Goal: Find specific page/section: Find specific page/section

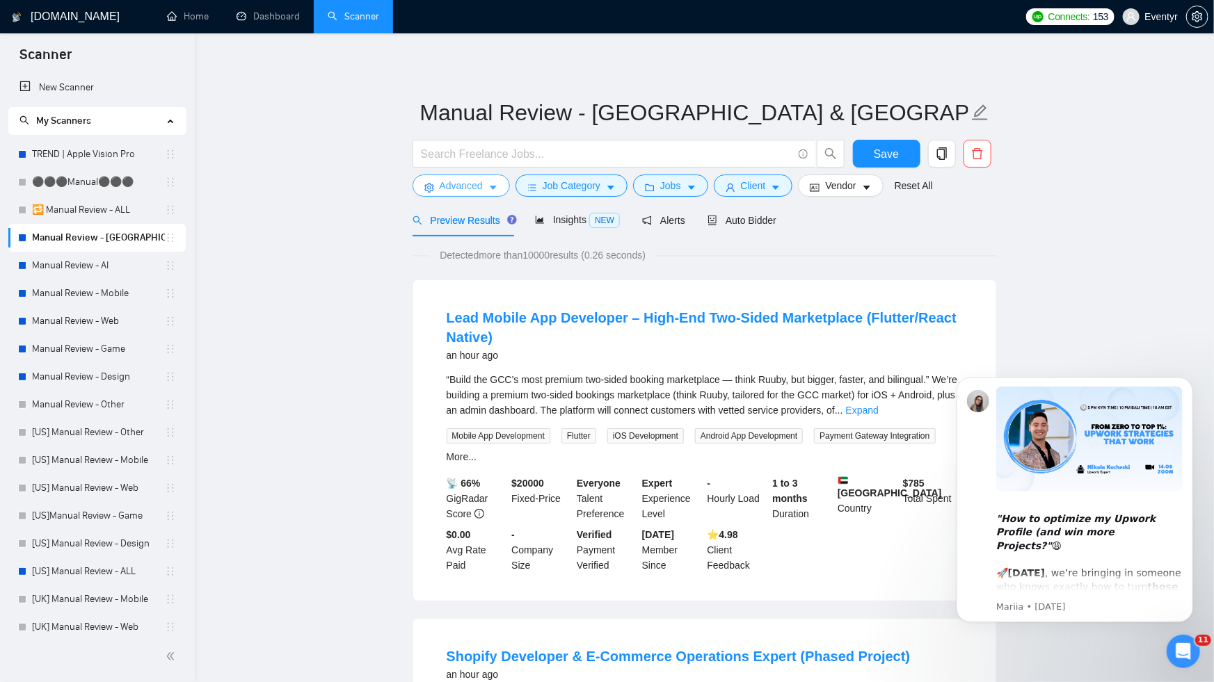
click at [482, 193] on span "Advanced" at bounding box center [461, 185] width 43 height 15
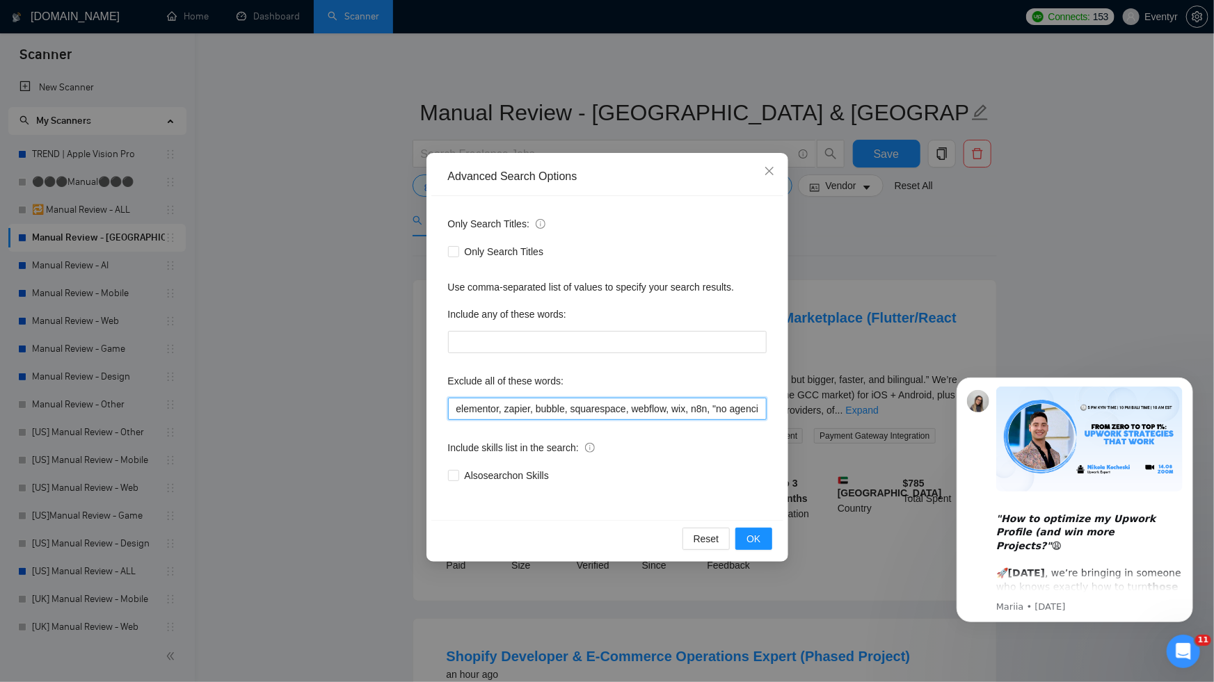
click at [595, 398] on input "elementor, zapier, bubble, squarespace, webflow, wix, n8n, "no agencies"" at bounding box center [607, 409] width 319 height 22
drag, startPoint x: 690, startPoint y: 408, endPoint x: 879, endPoint y: 407, distance: 188.5
click at [879, 407] on div "Advanced Search Options Only Search Titles: Only Search Titles Use comma-separa…" at bounding box center [607, 341] width 1214 height 682
click at [695, 407] on input "elementor, zapier, bubble, squarespace, webflow, wix, n8n, "no agencies"" at bounding box center [607, 409] width 319 height 22
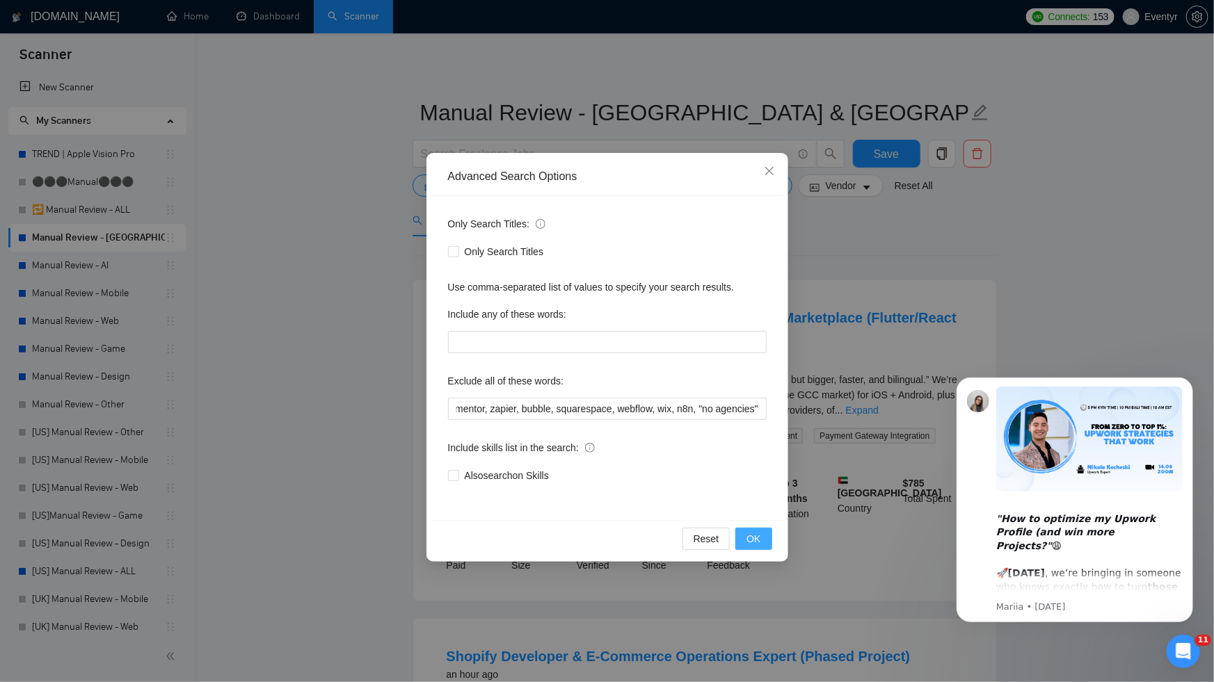
scroll to position [0, 0]
click at [751, 534] on span "OK" at bounding box center [753, 538] width 14 height 15
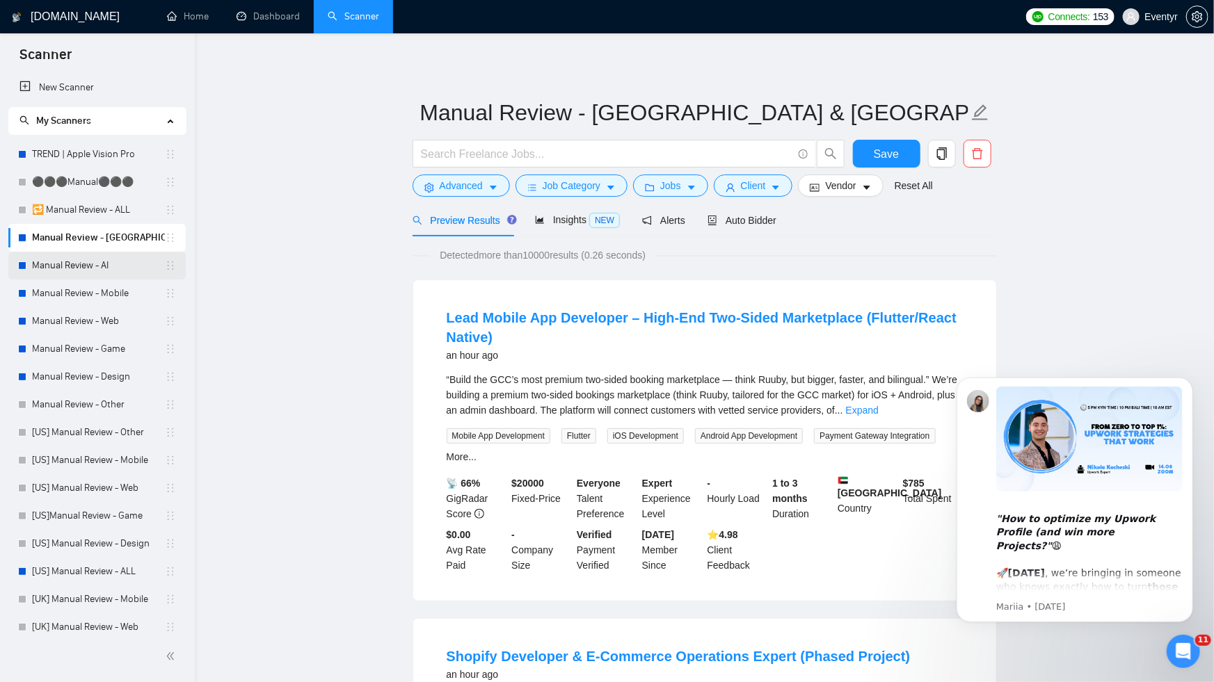
click at [45, 259] on link "Manual Review - AI" at bounding box center [98, 266] width 133 height 28
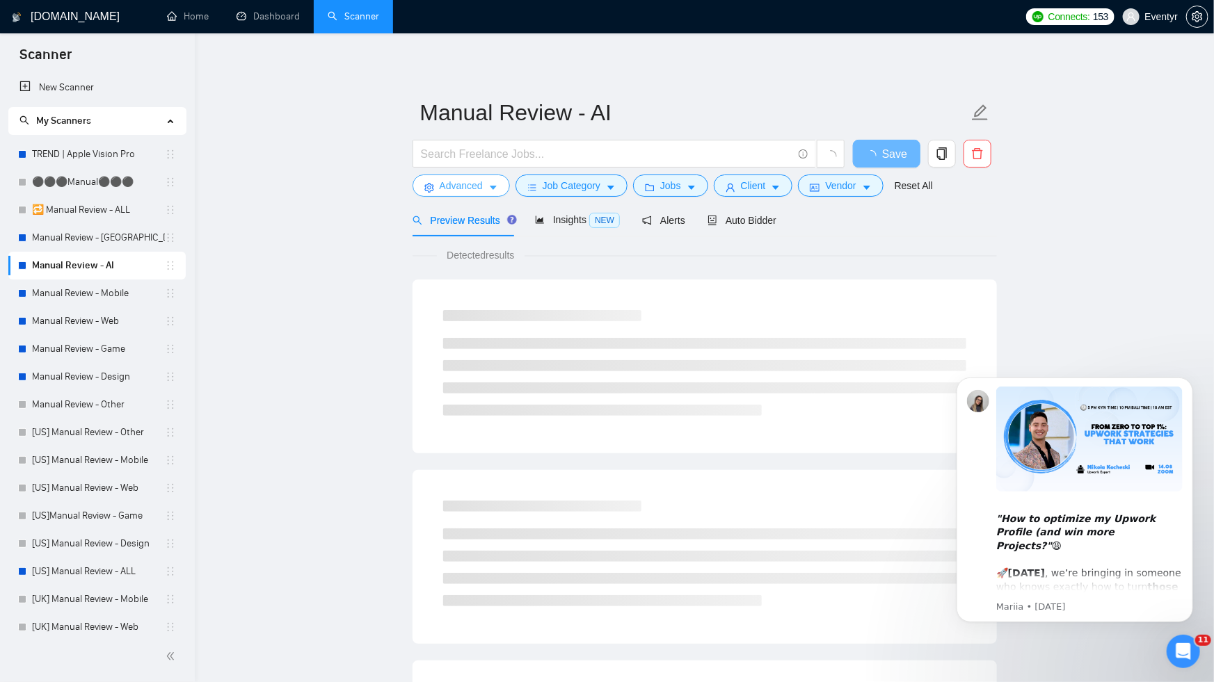
click at [469, 178] on span "Advanced" at bounding box center [461, 185] width 43 height 15
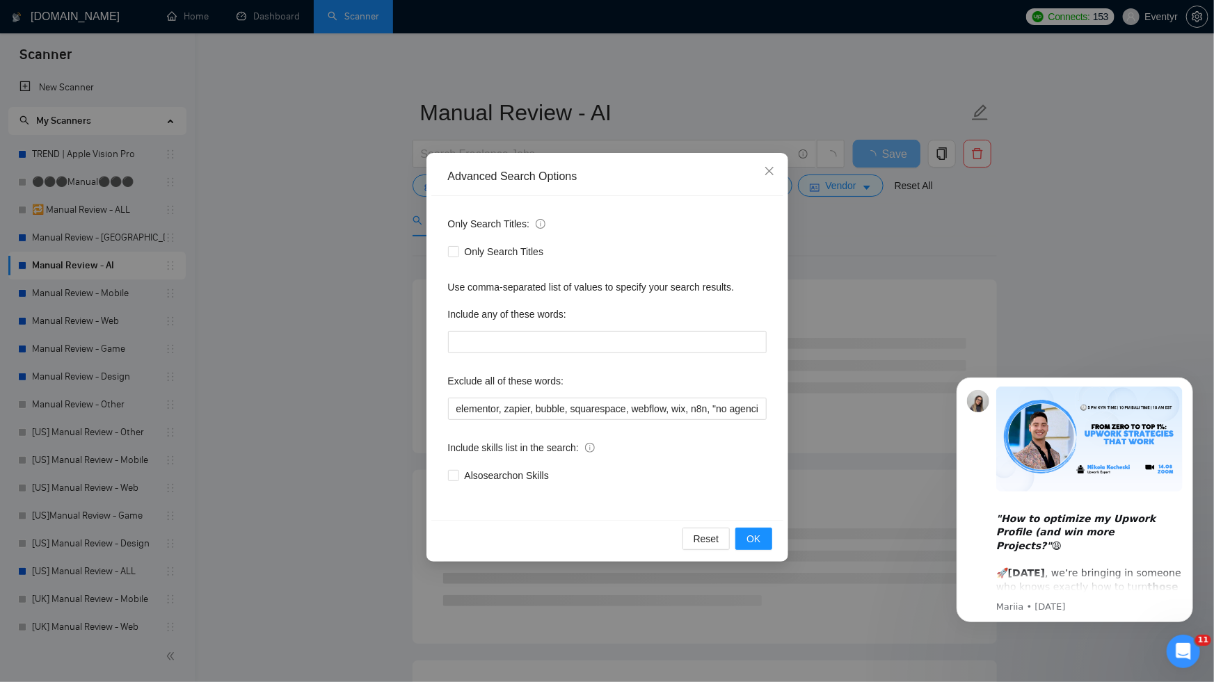
click at [872, 403] on div "Advanced Search Options Only Search Titles: Only Search Titles Use comma-separa…" at bounding box center [607, 341] width 1214 height 682
